Goal: Information Seeking & Learning: Learn about a topic

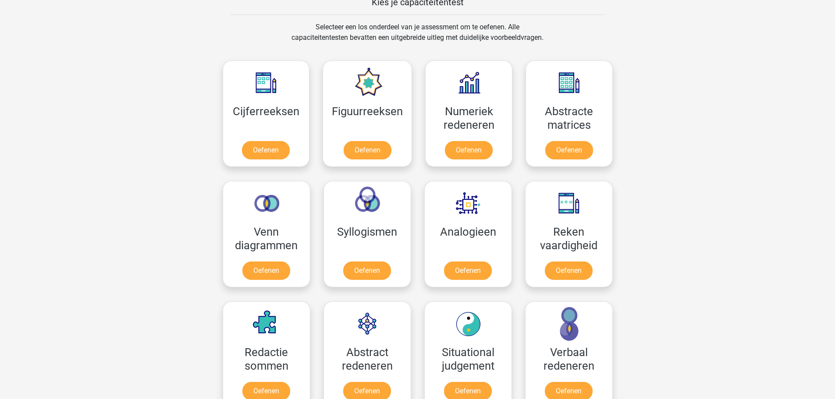
scroll to position [353, 0]
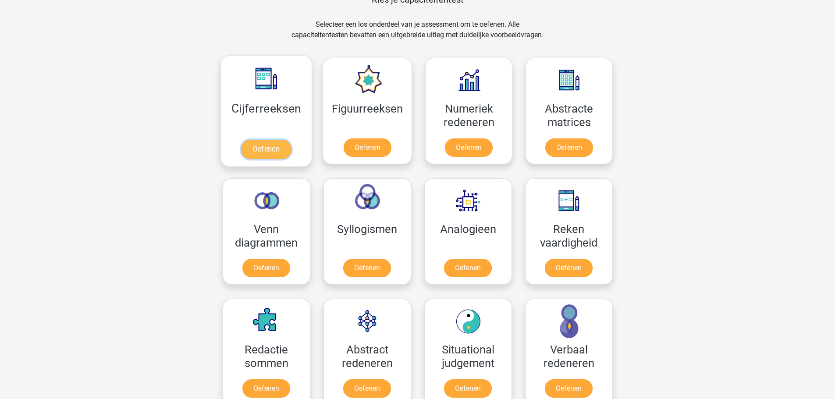
click at [260, 144] on link "Oefenen" at bounding box center [266, 149] width 50 height 19
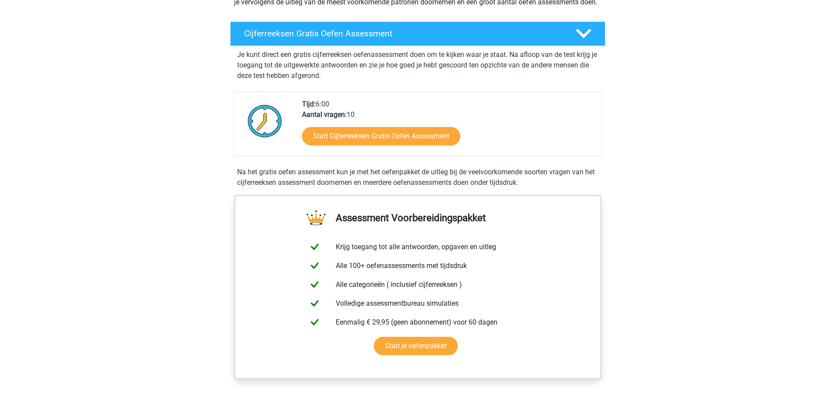
scroll to position [156, 0]
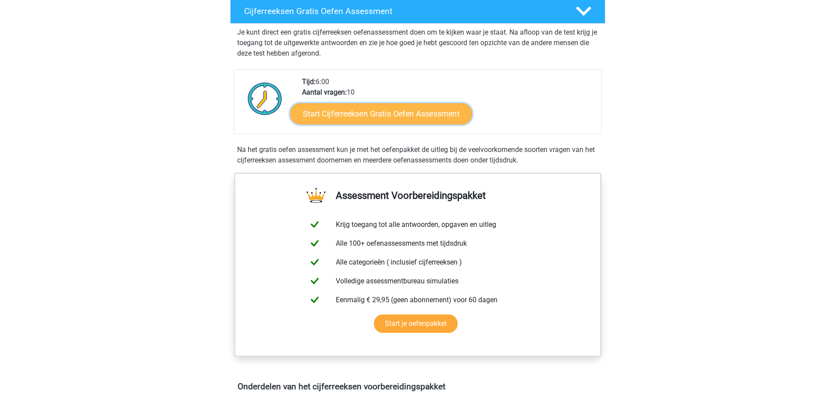
click at [440, 124] on link "Start Cijferreeksen Gratis Oefen Assessment" at bounding box center [381, 113] width 182 height 21
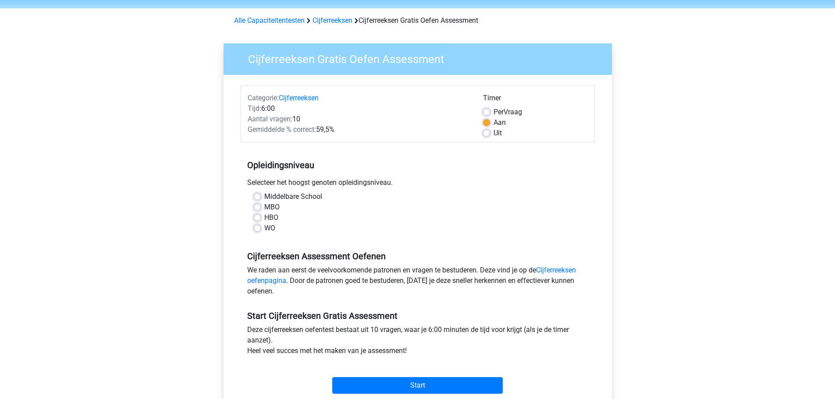
scroll to position [44, 0]
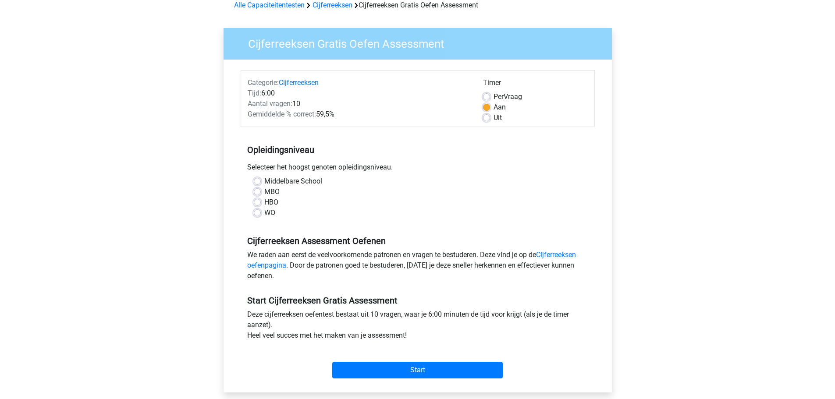
click at [282, 182] on label "Middelbare School" at bounding box center [293, 181] width 58 height 11
click at [261, 182] on input "Middelbare School" at bounding box center [257, 180] width 7 height 9
radio input "true"
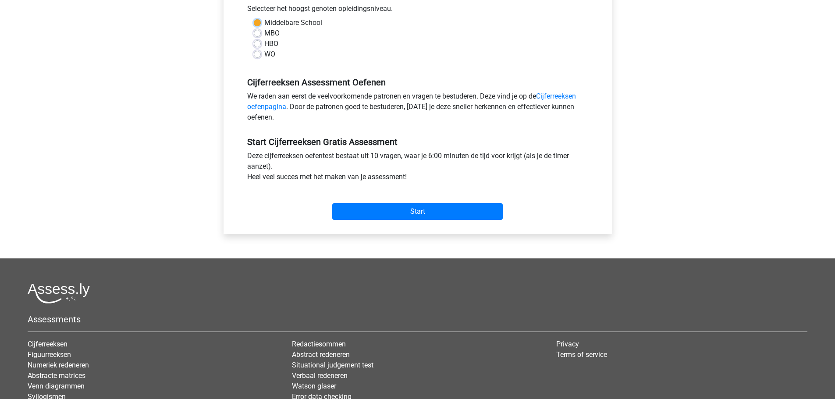
scroll to position [219, 0]
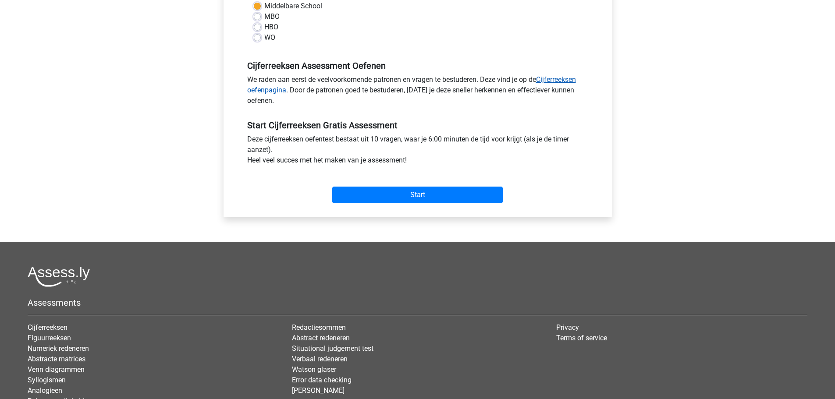
click at [283, 88] on link "Cijferreeksen oefenpagina" at bounding box center [411, 84] width 329 height 19
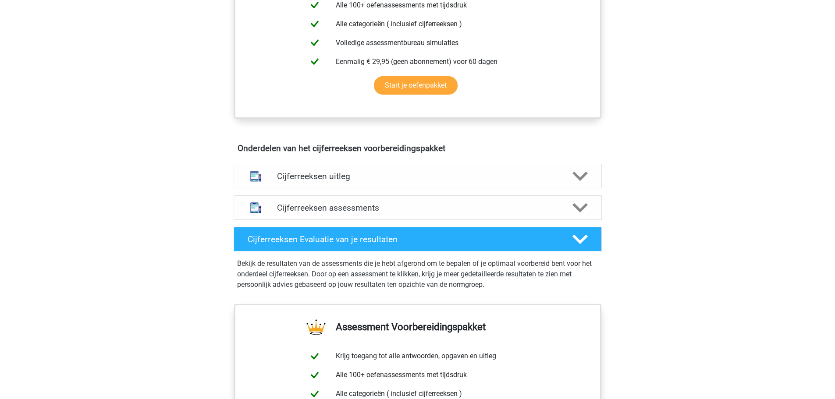
scroll to position [438, 0]
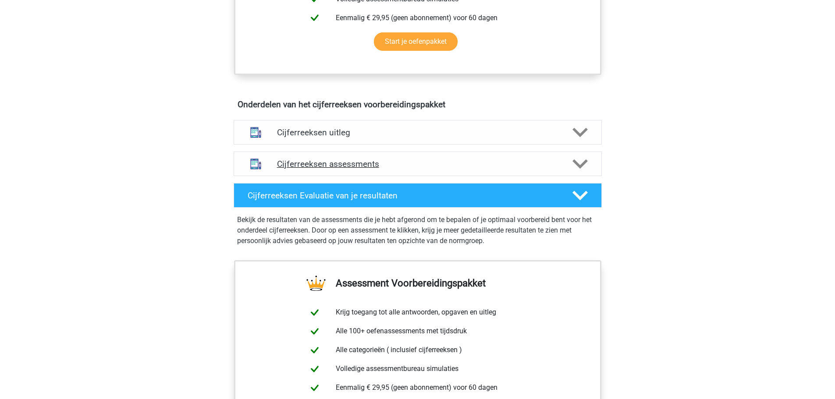
click at [389, 169] on h4 "Cijferreeksen assessments" at bounding box center [417, 164] width 281 height 10
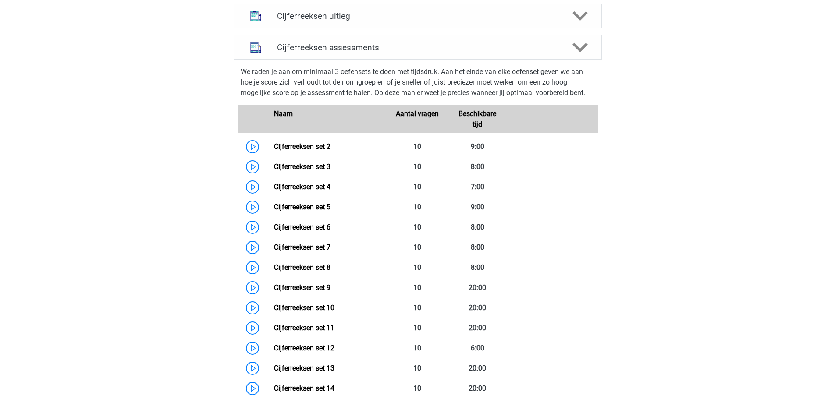
scroll to position [570, 0]
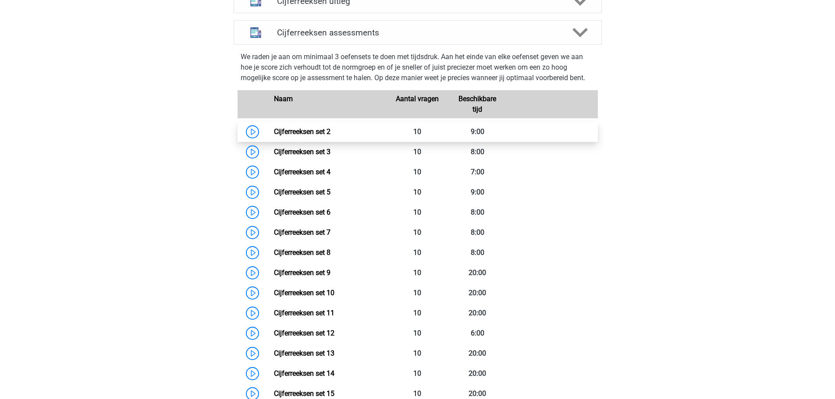
click at [309, 136] on link "Cijferreeksen set 2" at bounding box center [302, 132] width 57 height 8
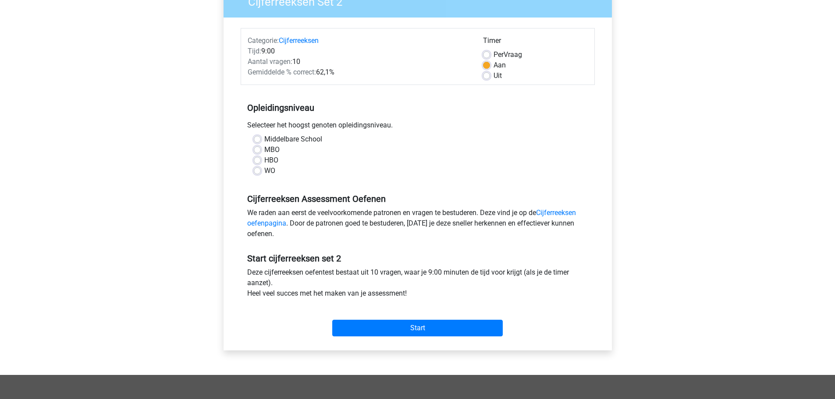
scroll to position [88, 0]
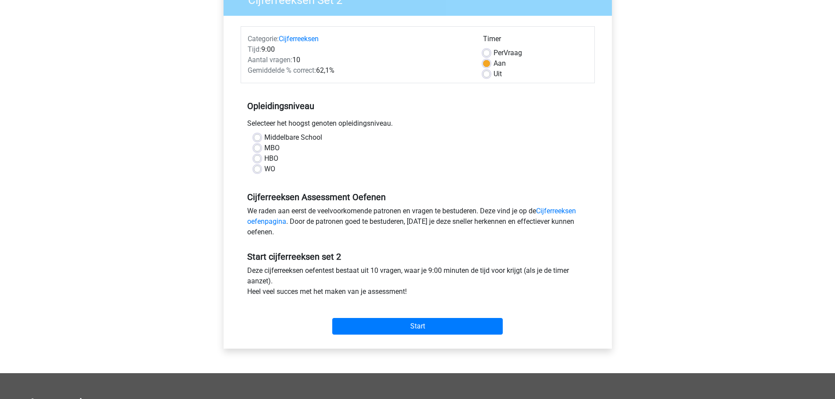
click at [297, 141] on label "Middelbare School" at bounding box center [293, 137] width 58 height 11
click at [261, 141] on input "Middelbare School" at bounding box center [257, 136] width 7 height 9
radio input "true"
click at [435, 323] on input "Start" at bounding box center [417, 326] width 170 height 17
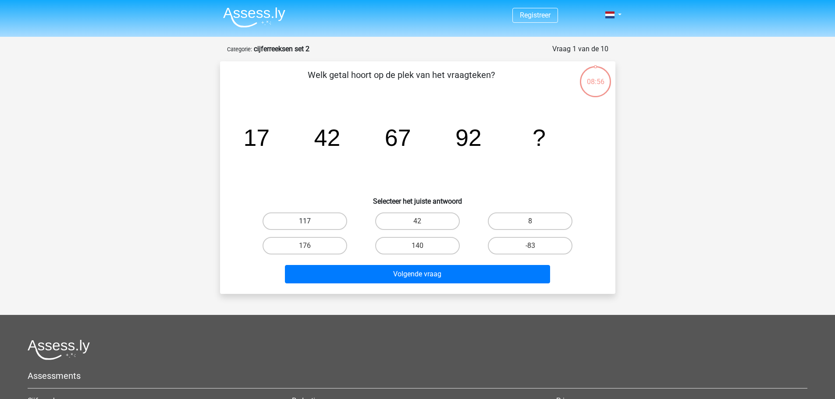
click at [334, 222] on label "117" at bounding box center [305, 222] width 85 height 18
click at [310, 222] on input "117" at bounding box center [308, 224] width 6 height 6
radio input "true"
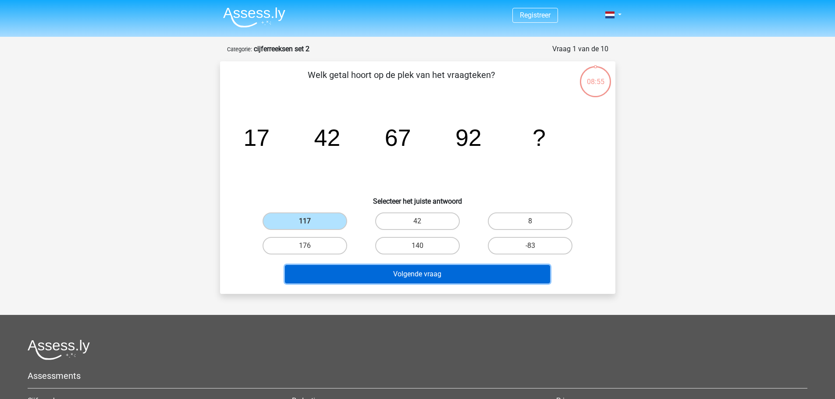
click at [383, 273] on button "Volgende vraag" at bounding box center [417, 274] width 265 height 18
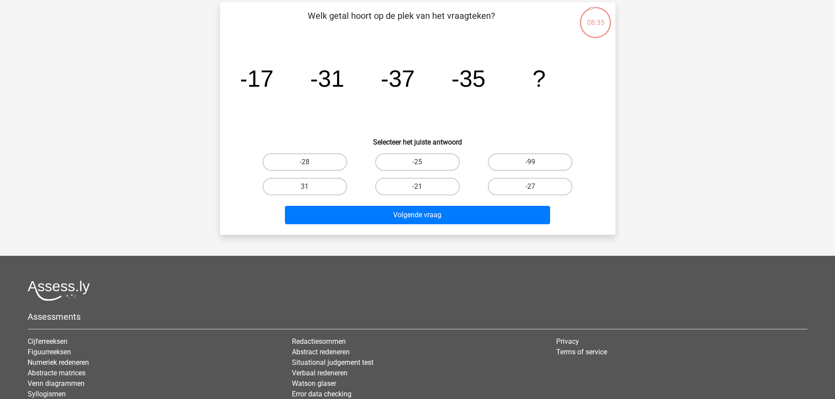
scroll to position [44, 0]
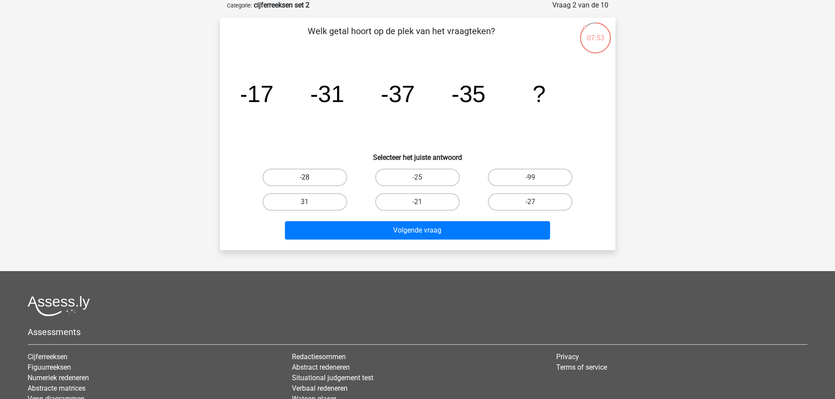
click at [333, 183] on label "-28" at bounding box center [305, 178] width 85 height 18
click at [310, 183] on input "-28" at bounding box center [308, 181] width 6 height 6
radio input "true"
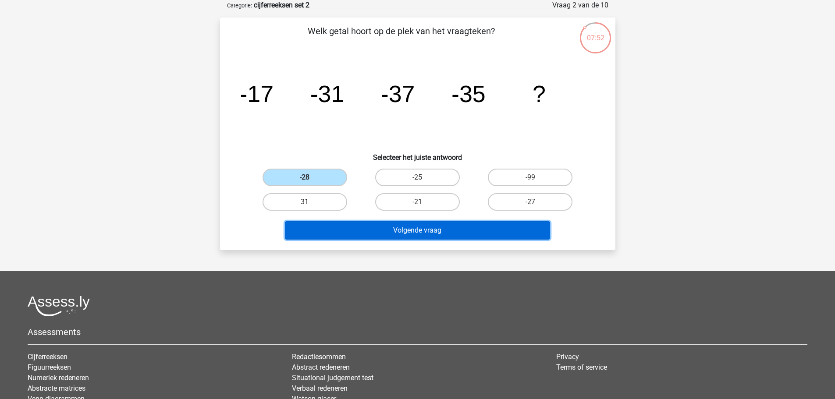
click at [396, 229] on button "Volgende vraag" at bounding box center [417, 230] width 265 height 18
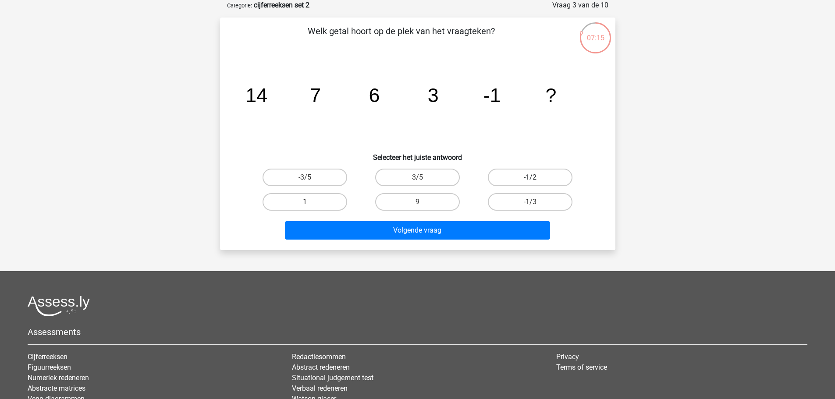
click at [534, 172] on label "-1/2" at bounding box center [530, 178] width 85 height 18
click at [534, 178] on input "-1/2" at bounding box center [533, 181] width 6 height 6
radio input "true"
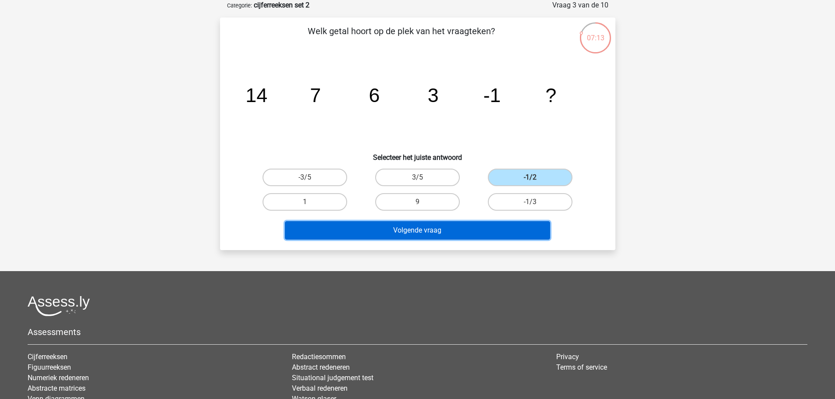
click at [465, 226] on button "Volgende vraag" at bounding box center [417, 230] width 265 height 18
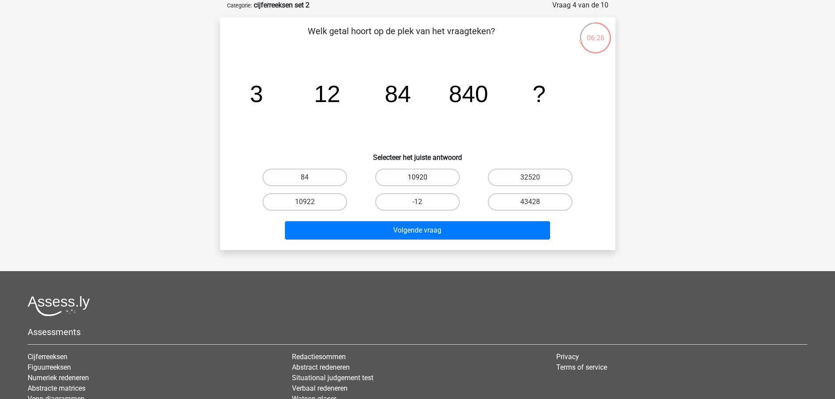
click at [447, 171] on label "10920" at bounding box center [417, 178] width 85 height 18
click at [423, 178] on input "10920" at bounding box center [420, 181] width 6 height 6
radio input "true"
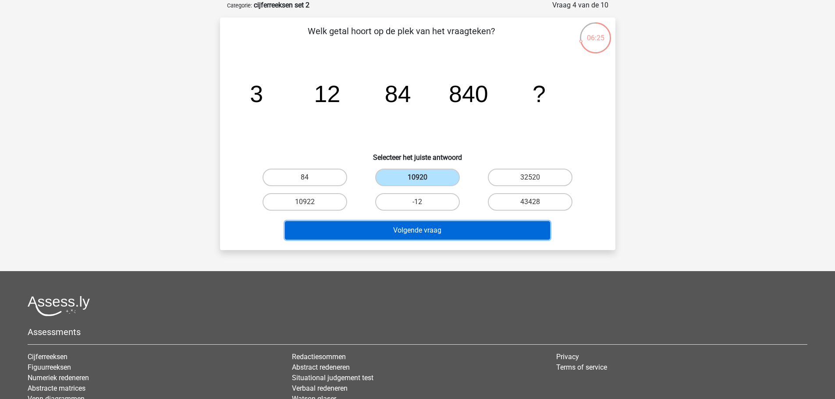
click at [462, 226] on button "Volgende vraag" at bounding box center [417, 230] width 265 height 18
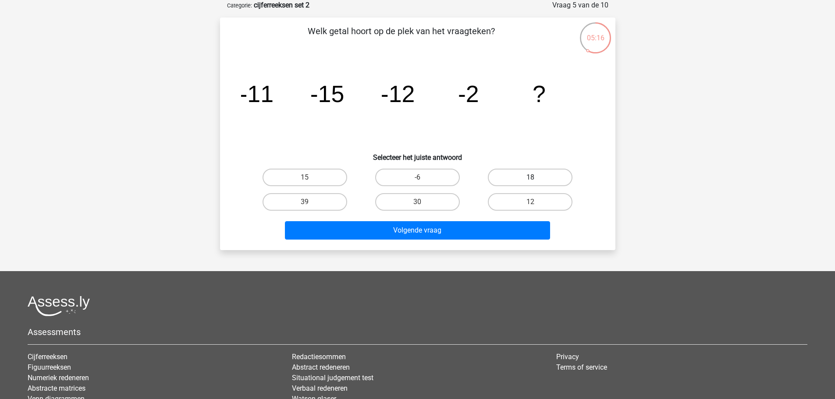
click at [494, 175] on label "18" at bounding box center [530, 178] width 85 height 18
click at [530, 178] on input "18" at bounding box center [533, 181] width 6 height 6
radio input "true"
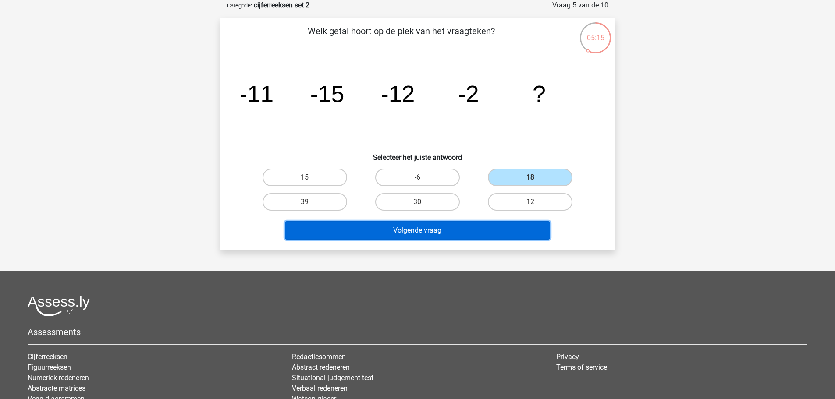
click at [480, 234] on button "Volgende vraag" at bounding box center [417, 230] width 265 height 18
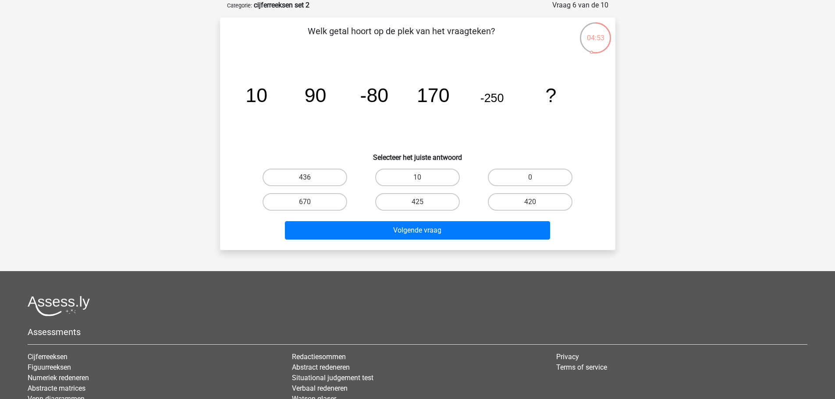
click at [589, 39] on div "04:53" at bounding box center [595, 32] width 33 height 22
click at [501, 204] on label "420" at bounding box center [530, 202] width 85 height 18
click at [530, 204] on input "420" at bounding box center [533, 205] width 6 height 6
radio input "true"
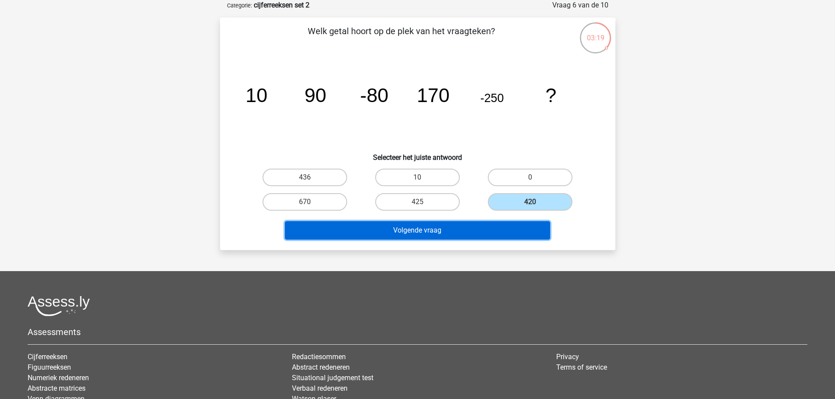
click at [394, 233] on button "Volgende vraag" at bounding box center [417, 230] width 265 height 18
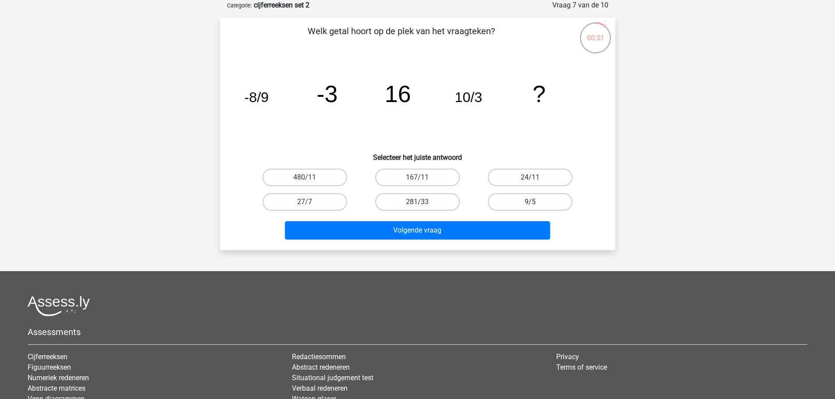
click at [514, 201] on label "9/5" at bounding box center [530, 202] width 85 height 18
click at [530, 202] on input "9/5" at bounding box center [533, 205] width 6 height 6
radio input "true"
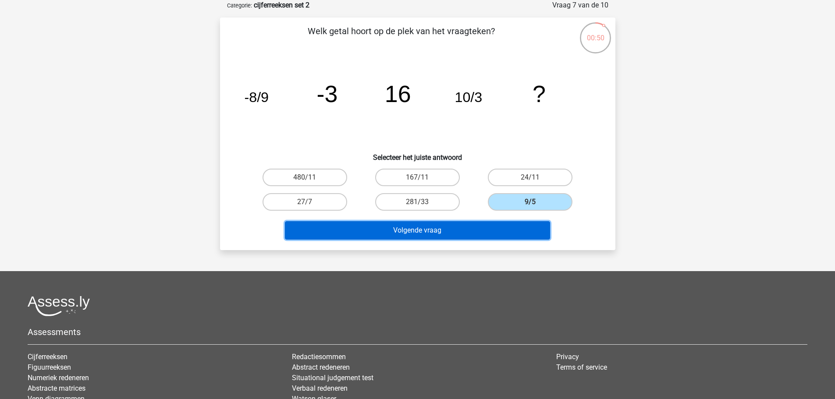
click at [508, 229] on button "Volgende vraag" at bounding box center [417, 230] width 265 height 18
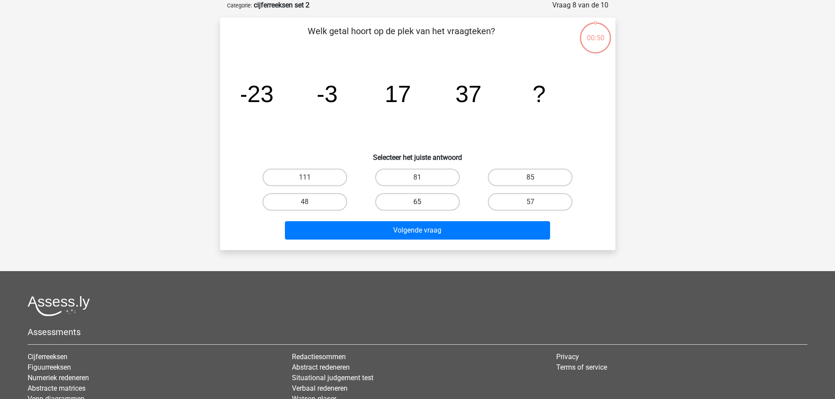
click at [443, 198] on label "65" at bounding box center [417, 202] width 85 height 18
click at [423, 202] on input "65" at bounding box center [420, 205] width 6 height 6
radio input "true"
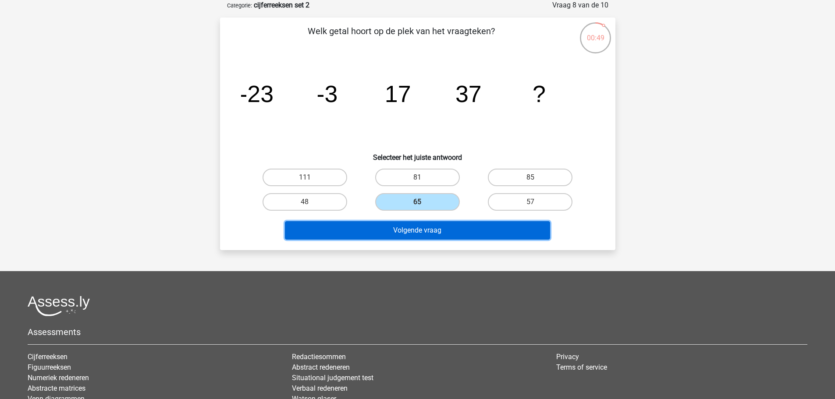
click at [451, 223] on button "Volgende vraag" at bounding box center [417, 230] width 265 height 18
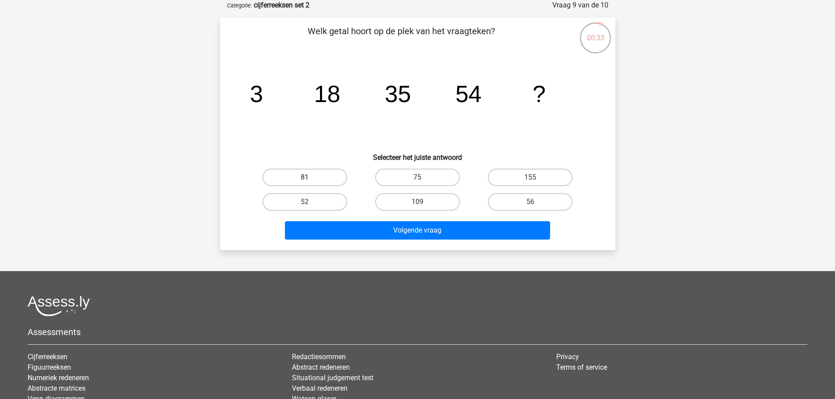
click at [328, 179] on label "81" at bounding box center [305, 178] width 85 height 18
click at [310, 179] on input "81" at bounding box center [308, 181] width 6 height 6
radio input "true"
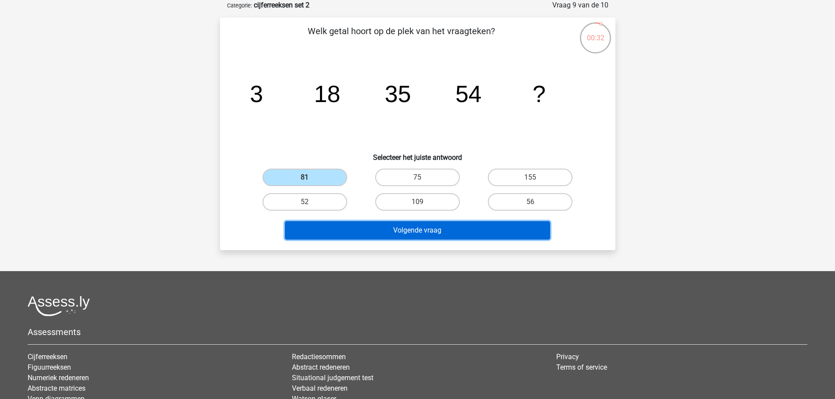
click at [363, 221] on button "Volgende vraag" at bounding box center [417, 230] width 265 height 18
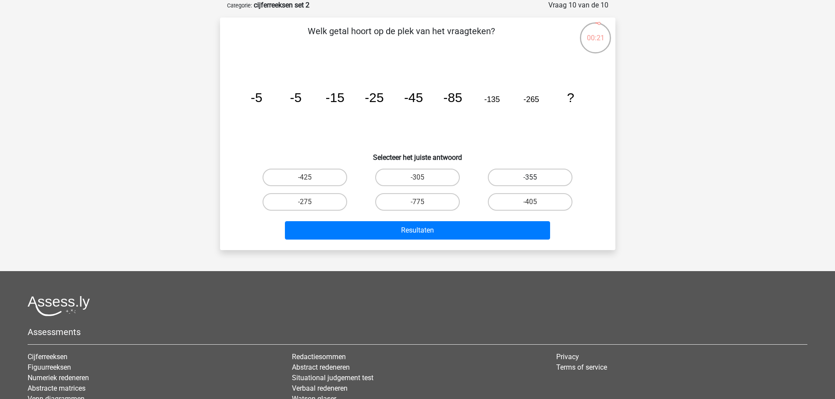
click at [493, 172] on label "-355" at bounding box center [530, 178] width 85 height 18
click at [530, 178] on input "-355" at bounding box center [533, 181] width 6 height 6
radio input "true"
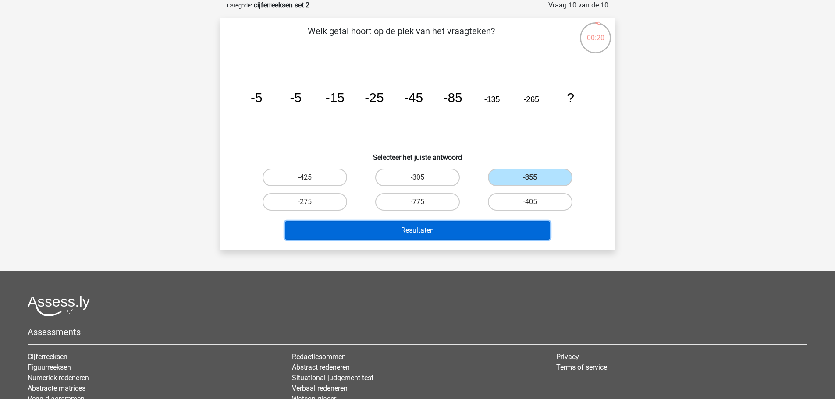
drag, startPoint x: 482, startPoint y: 229, endPoint x: 478, endPoint y: 228, distance: 4.4
click at [481, 229] on button "Resultaten" at bounding box center [417, 230] width 265 height 18
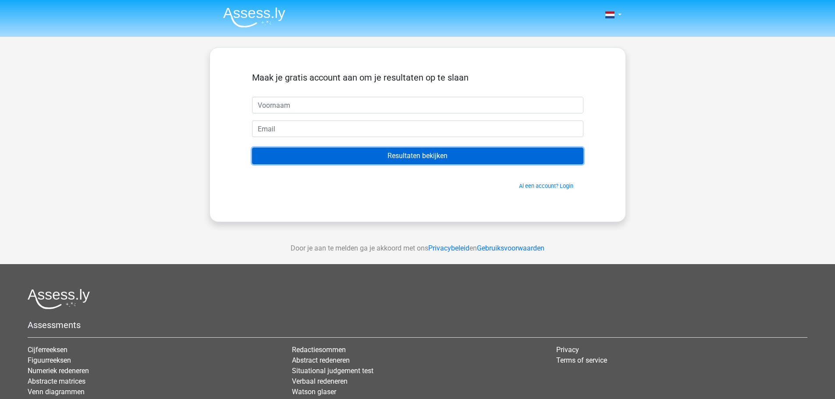
click at [436, 161] on input "Resultaten bekijken" at bounding box center [417, 156] width 331 height 17
click at [429, 155] on input "Resultaten bekijken" at bounding box center [417, 156] width 331 height 17
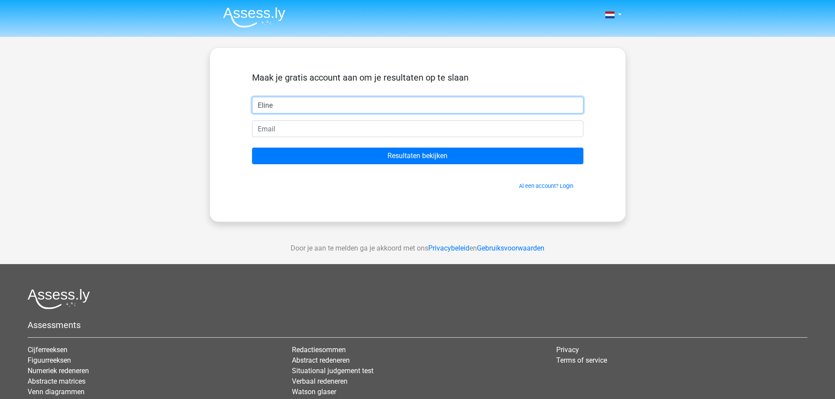
type input "Eline"
click at [252, 148] on input "Resultaten bekijken" at bounding box center [417, 156] width 331 height 17
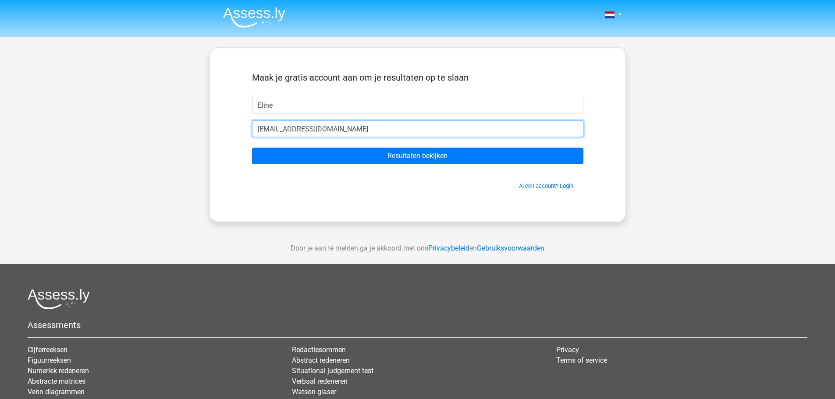
type input "[EMAIL_ADDRESS][DOMAIN_NAME]"
click at [252, 148] on input "Resultaten bekijken" at bounding box center [417, 156] width 331 height 17
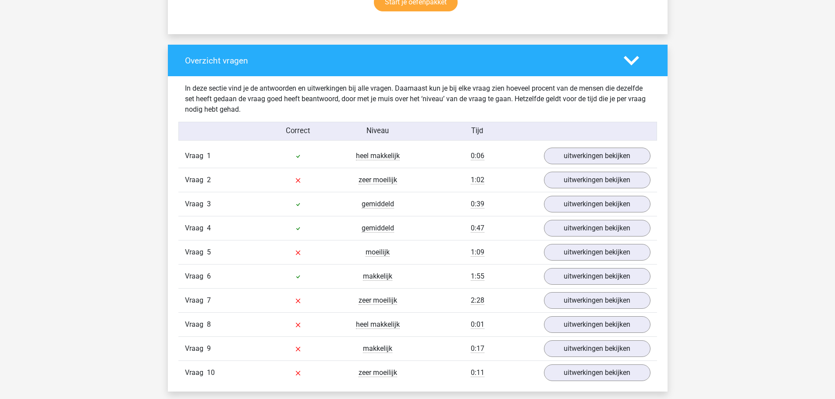
scroll to position [657, 0]
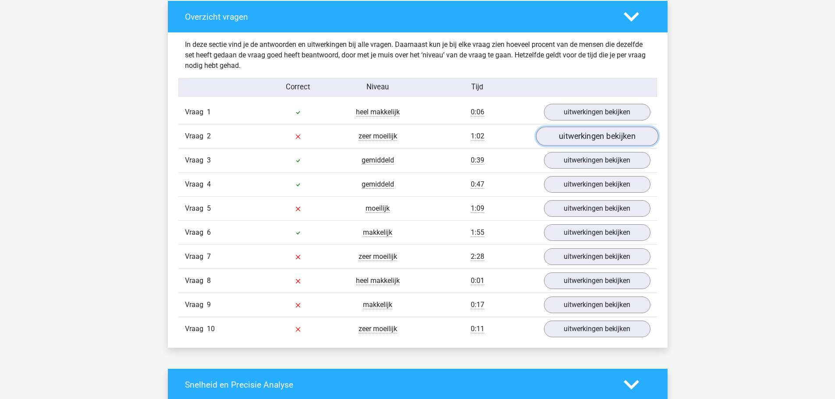
click at [548, 135] on link "uitwerkingen bekijken" at bounding box center [597, 136] width 122 height 19
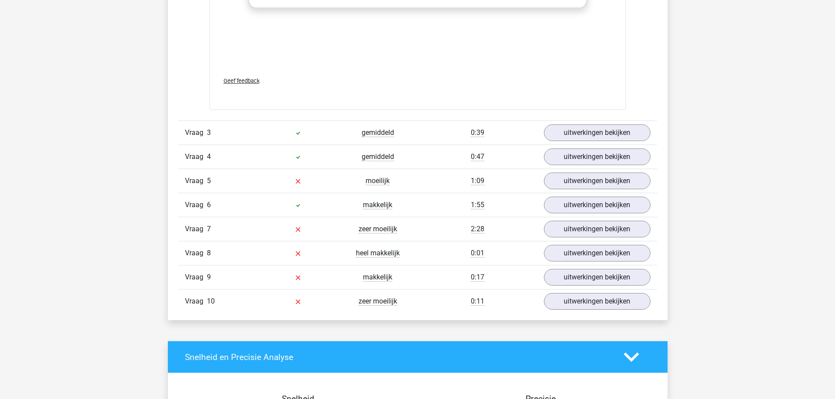
scroll to position [1227, 0]
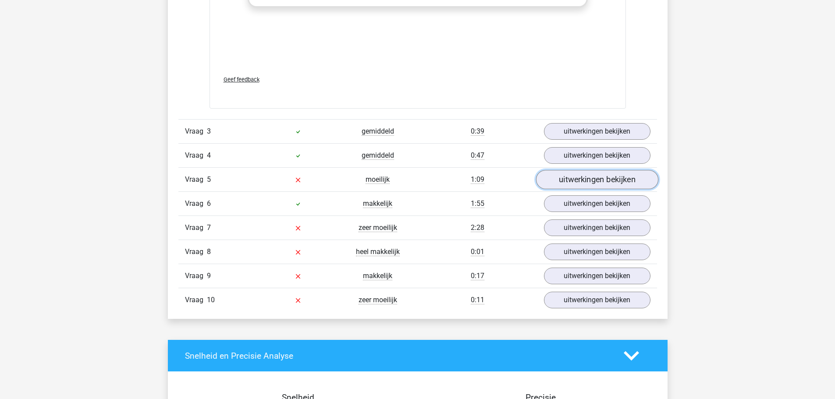
click at [558, 182] on link "uitwerkingen bekijken" at bounding box center [597, 179] width 122 height 19
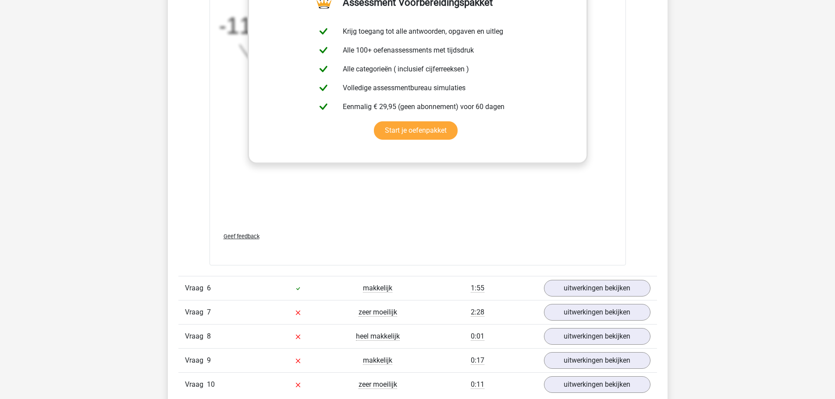
scroll to position [1797, 0]
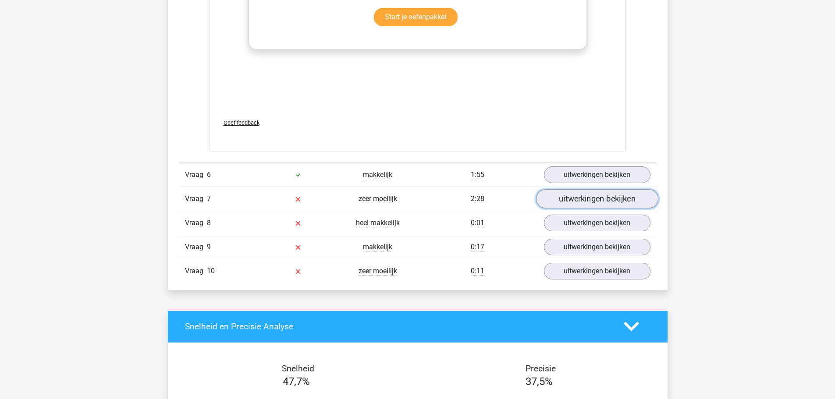
click at [542, 199] on link "uitwerkingen bekijken" at bounding box center [597, 198] width 122 height 19
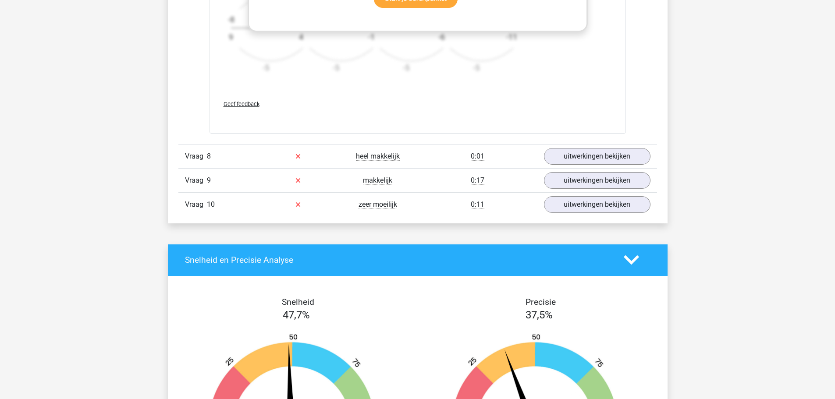
scroll to position [2411, 0]
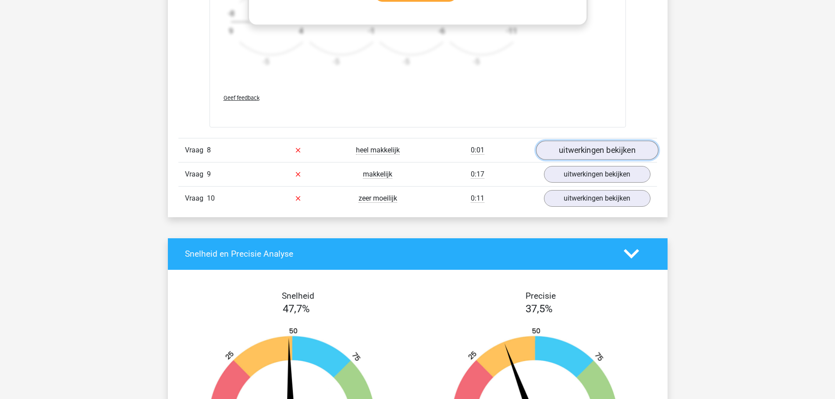
click at [549, 156] on link "uitwerkingen bekijken" at bounding box center [597, 150] width 122 height 19
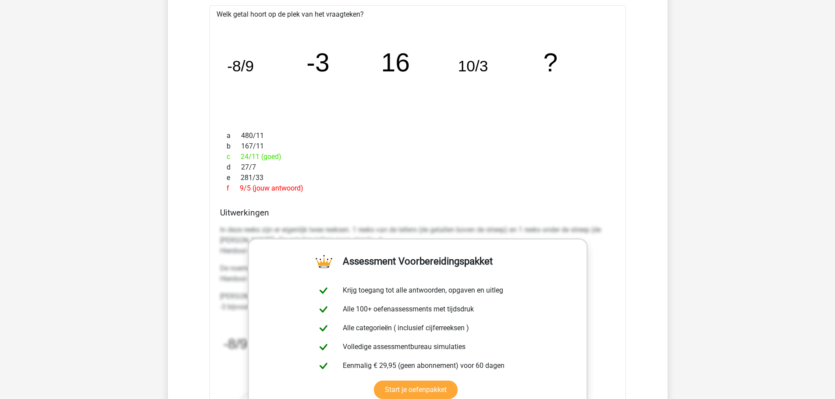
scroll to position [1885, 0]
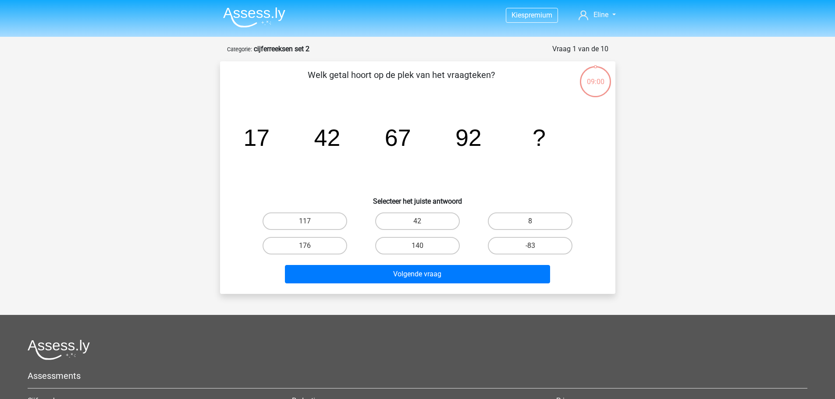
scroll to position [44, 0]
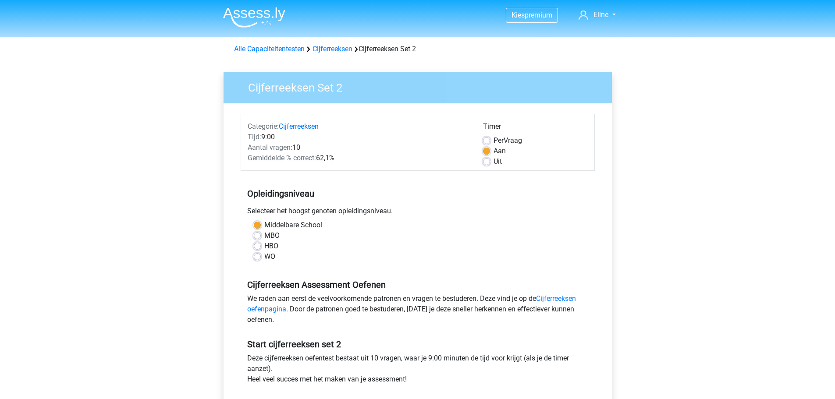
scroll to position [88, 0]
